Goal: Find specific page/section: Find specific page/section

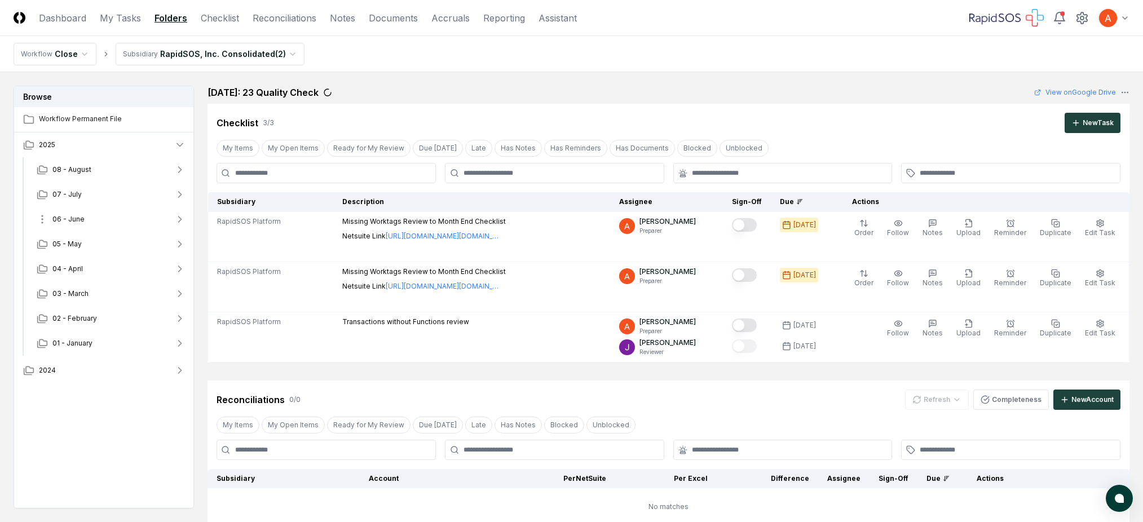
scroll to position [47, 0]
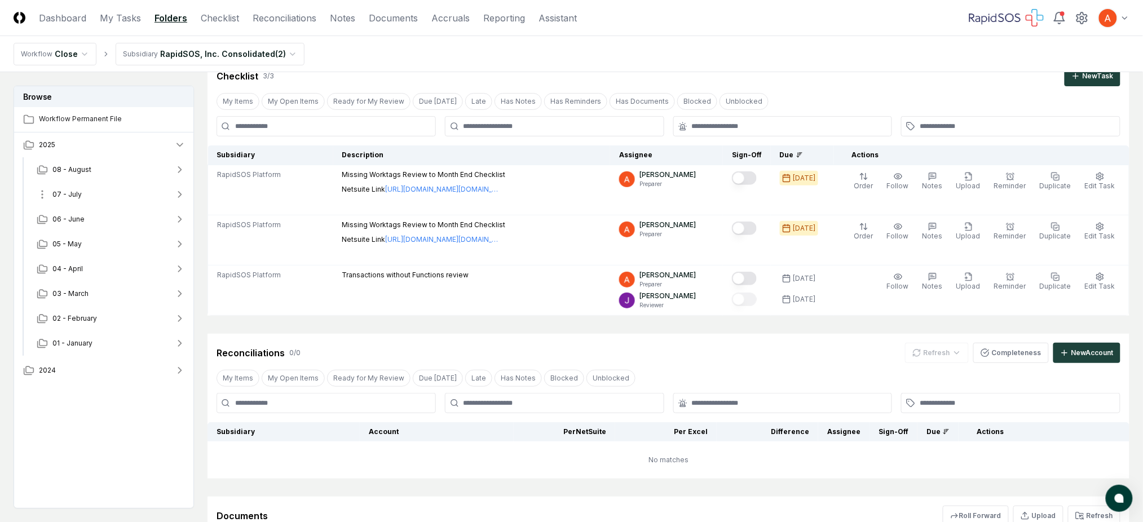
click at [107, 185] on button "07 - July" at bounding box center [111, 194] width 167 height 25
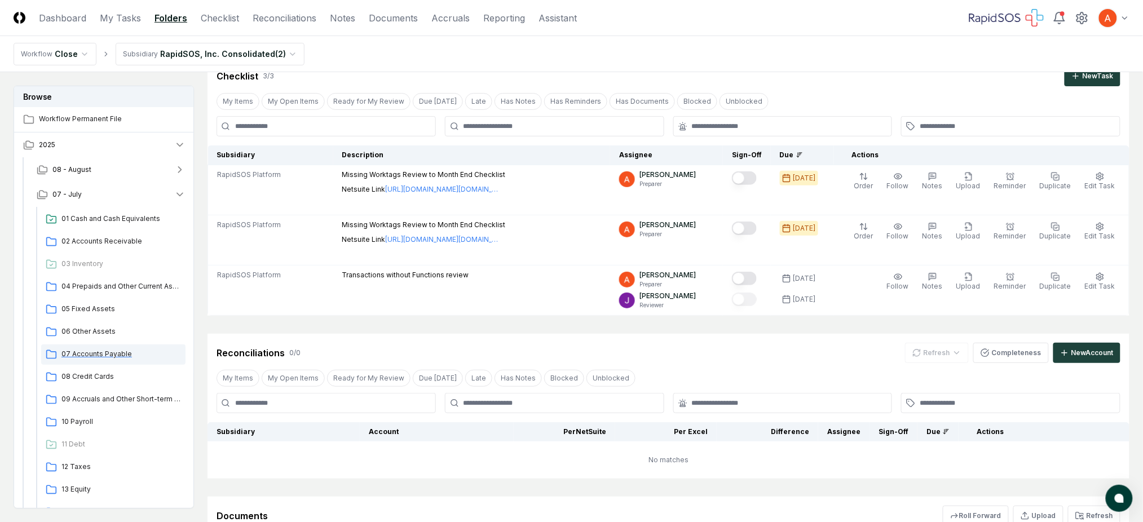
click at [103, 351] on span "07 Accounts Payable" at bounding box center [121, 354] width 120 height 10
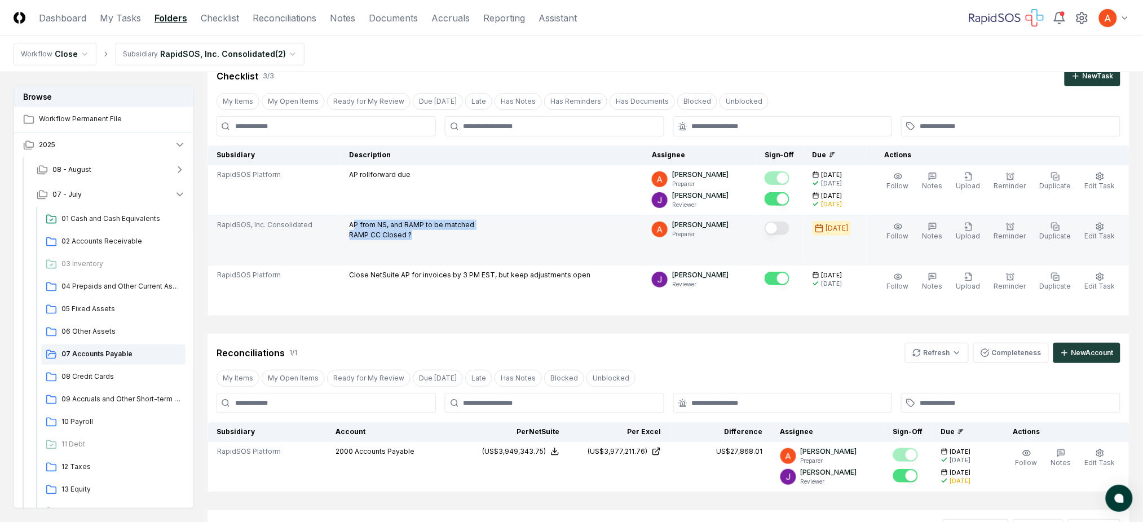
drag, startPoint x: 358, startPoint y: 222, endPoint x: 417, endPoint y: 239, distance: 61.1
click at [417, 239] on p "AP from NS, and RAMP to be matched RAMP CC Closed ?" at bounding box center [412, 230] width 125 height 20
click at [408, 223] on p "AP from NS, and RAMP to be matched RAMP CC Closed ?" at bounding box center [412, 230] width 125 height 20
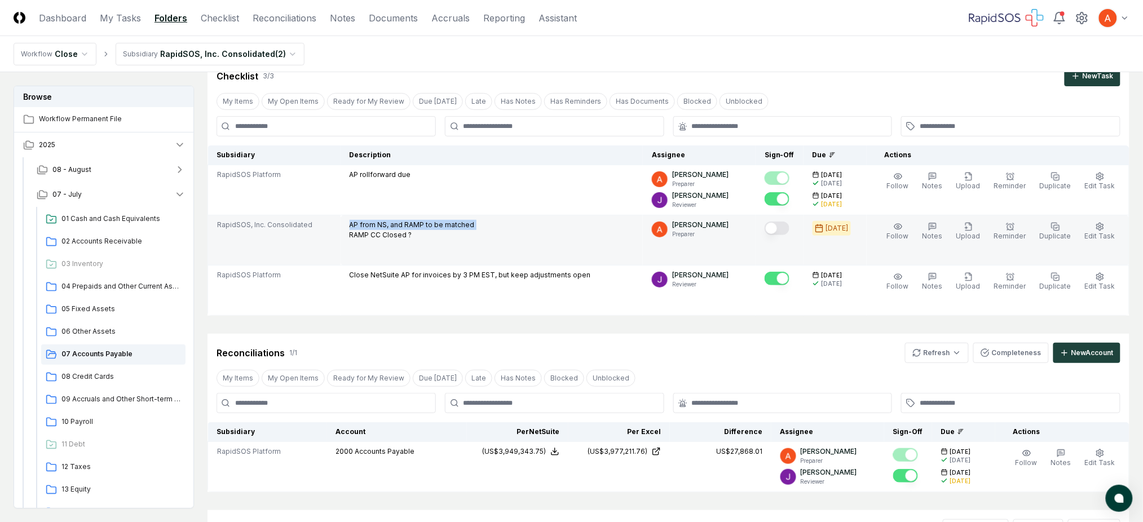
click at [529, 227] on div "AP from NS, and RAMP to be matched RAMP CC Closed ?" at bounding box center [492, 231] width 285 height 23
